Goal: Find specific page/section: Find specific page/section

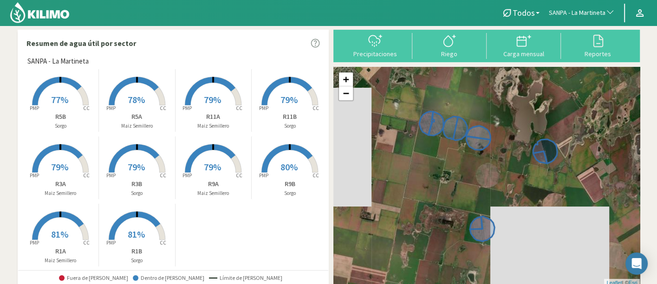
click at [566, 10] on span "SANPA - La Martineta" at bounding box center [577, 12] width 57 height 9
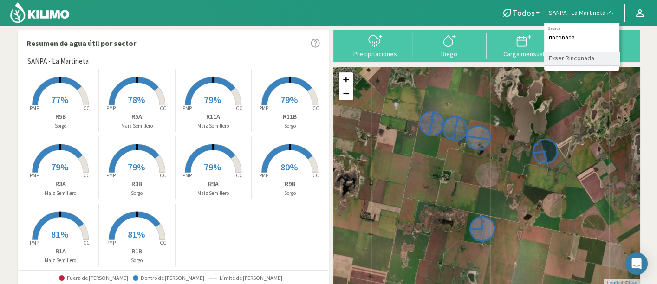
type input "rinconada"
click at [557, 53] on li "Exser Rinconada" at bounding box center [581, 59] width 75 height 14
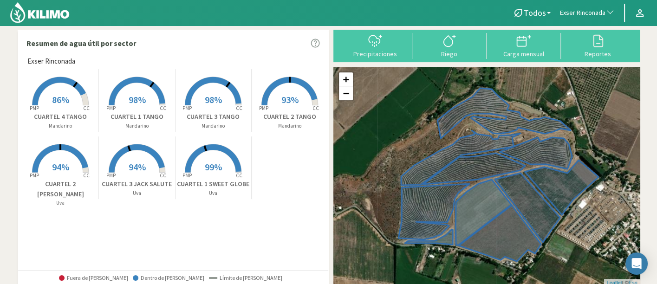
click at [199, 174] on rect at bounding box center [213, 174] width 74 height 74
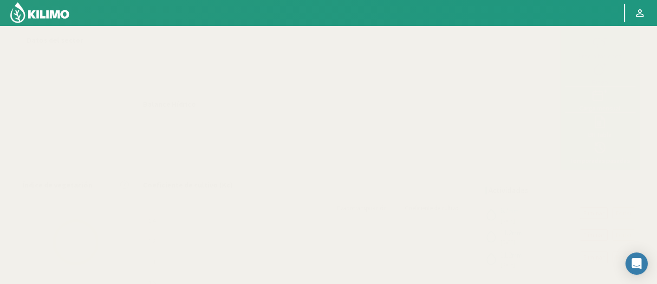
select select "90: Object"
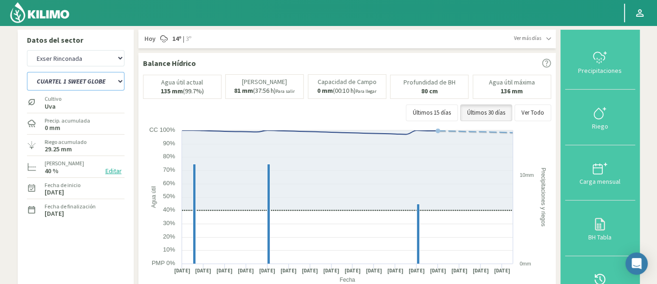
drag, startPoint x: 62, startPoint y: 83, endPoint x: 65, endPoint y: 89, distance: 6.6
click at [62, 83] on select "CUARTEL 1 SWEET GLOBE CUARTEL 1 TANGO CUARTEL 2 TANGO CUARTEL 2 [PERSON_NAME] C…" at bounding box center [76, 81] width 98 height 19
click at [27, 72] on select "CUARTEL 1 SWEET GLOBE CUARTEL 1 TANGO CUARTEL 2 TANGO CUARTEL 2 [PERSON_NAME] C…" at bounding box center [76, 81] width 98 height 19
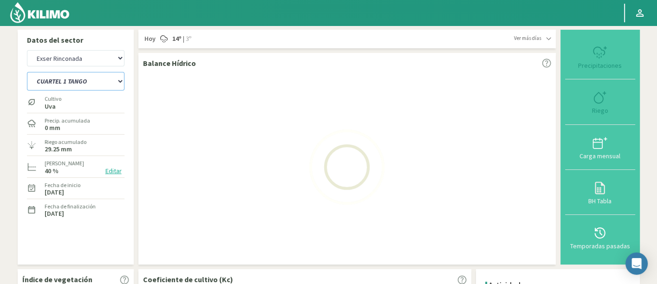
click at [78, 88] on select "CUARTEL 1 SWEET GLOBE CUARTEL 1 TANGO CUARTEL 2 TANGO CUARTEL 2 [PERSON_NAME] C…" at bounding box center [76, 81] width 98 height 19
click at [27, 72] on select "CUARTEL 1 SWEET GLOBE CUARTEL 1 TANGO CUARTEL 2 TANGO CUARTEL 2 [PERSON_NAME] C…" at bounding box center [76, 81] width 98 height 19
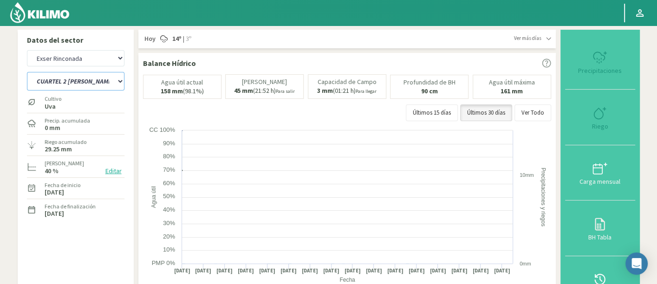
select select "0: Object"
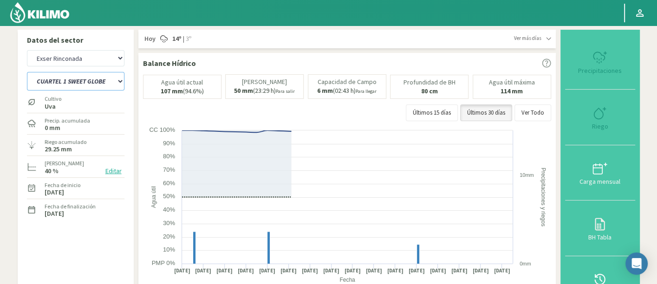
select select "371: Object"
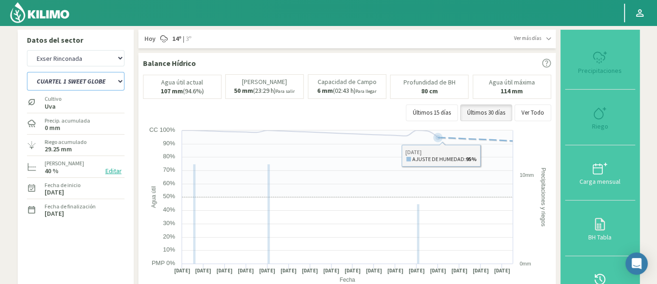
select select "10: Object"
select select "652: Object"
select select "17: Object"
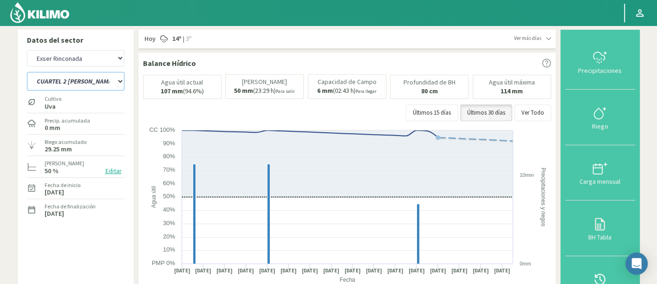
drag, startPoint x: 79, startPoint y: 79, endPoint x: 79, endPoint y: 74, distance: 5.1
click at [79, 79] on select "CUARTEL 1 SWEET GLOBE CUARTEL 1 TANGO CUARTEL 2 TANGO CUARTEL 2 [PERSON_NAME] C…" at bounding box center [76, 81] width 98 height 19
click at [77, 57] on select "Agr. Huertos de Chocalan Agrícola [PERSON_NAME][GEOGRAPHIC_DATA] - IC Agrícola …" at bounding box center [76, 58] width 98 height 16
click at [27, 50] on select "Agr. Huertos de Chocalan Agrícola [PERSON_NAME][GEOGRAPHIC_DATA] - IC Agrícola …" at bounding box center [76, 58] width 98 height 16
select select "934: Object"
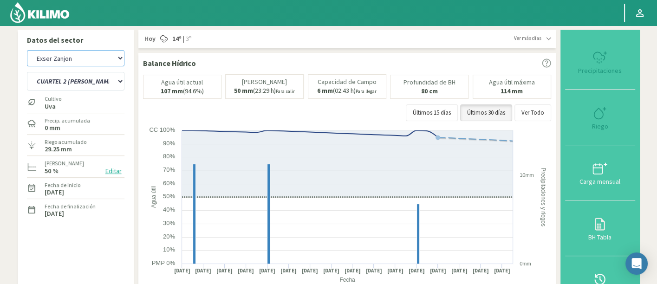
select select "21: Object"
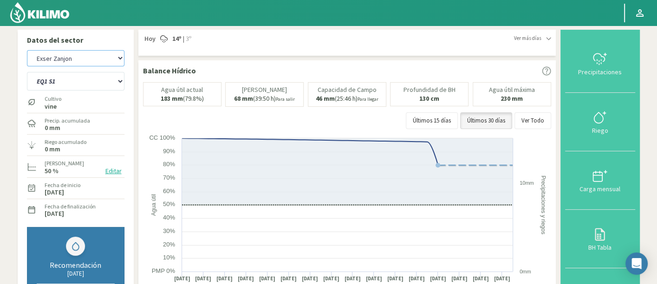
click at [85, 63] on select "Agr. Huertos de Chocalan Agrícola [PERSON_NAME][GEOGRAPHIC_DATA] - IC Agrícola …" at bounding box center [76, 58] width 98 height 16
click at [27, 50] on select "Agr. Huertos de Chocalan Agrícola [PERSON_NAME][GEOGRAPHIC_DATA] - IC Agrícola …" at bounding box center [76, 58] width 98 height 16
select select "1212: Object"
select select "30: Object"
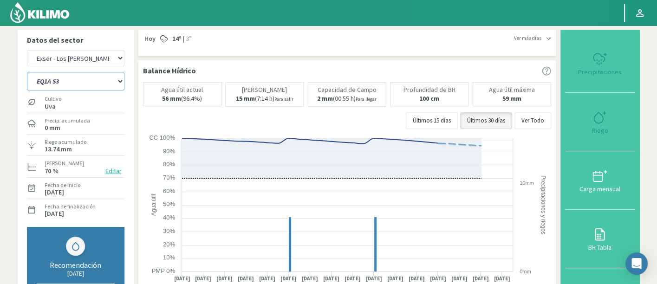
click at [44, 81] on select "EQ1A S3 EQ1A S4 EQ1A S5 EQ1B S1 EQ1B S2 EQ1B S3 EQ1B S4 EQ1B S5 EQ2 S1 EQ2 S3 E…" at bounding box center [76, 81] width 98 height 19
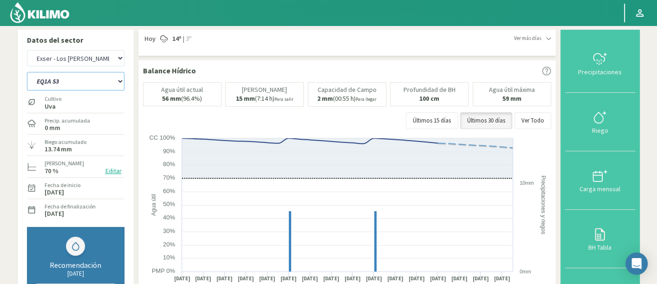
click at [85, 87] on select "EQ1A S3 EQ1A S4 EQ1A S5 EQ1B S1 EQ1B S2 EQ1B S3 EQ1B S4 EQ1B S5 EQ2 S1 EQ2 S3 E…" at bounding box center [76, 81] width 98 height 19
click at [80, 78] on select "EQ1A S3 EQ1A S4 EQ1A S5 EQ1B S1 EQ1B S2 EQ1B S3 EQ1B S4 EQ1B S5 EQ2 S1 EQ2 S3 E…" at bounding box center [76, 81] width 98 height 19
click at [42, 19] on img at bounding box center [39, 12] width 61 height 22
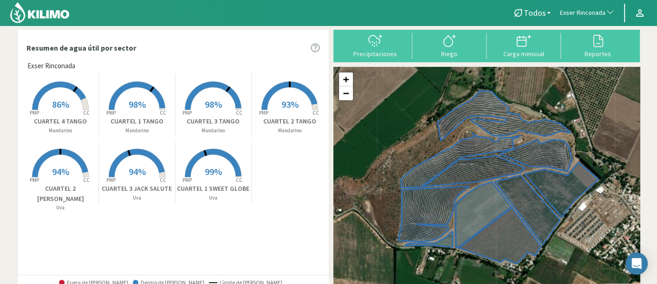
click at [594, 11] on span "Exser Rinconada" at bounding box center [583, 12] width 46 height 9
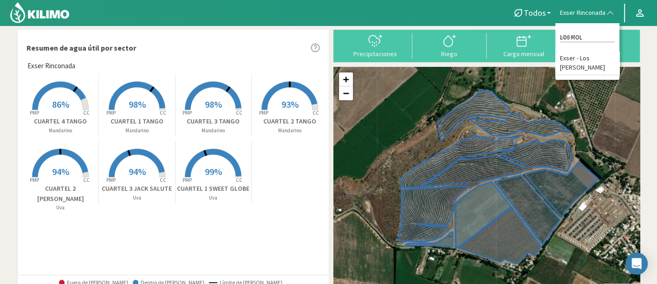
type input "LOS MOL"
click at [594, 57] on li "Exser - Los [PERSON_NAME]" at bounding box center [587, 64] width 64 height 24
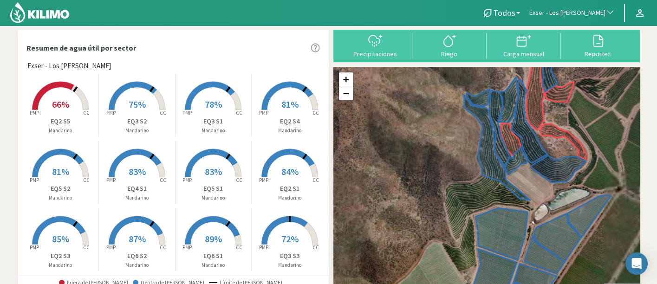
drag, startPoint x: 475, startPoint y: 198, endPoint x: 471, endPoint y: 205, distance: 7.7
click at [471, 205] on div "+ − Leaflet | © Esri" at bounding box center [486, 179] width 306 height 224
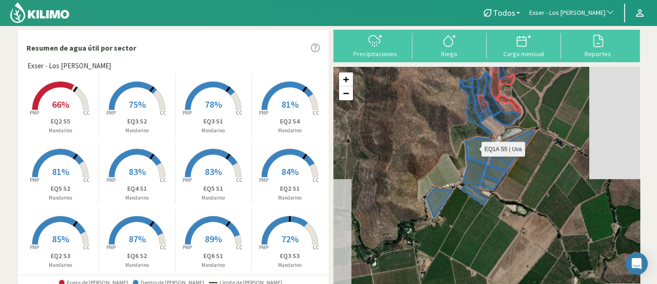
drag, startPoint x: 481, startPoint y: 203, endPoint x: 465, endPoint y: 143, distance: 62.5
click at [465, 143] on icon at bounding box center [478, 150] width 26 height 26
